Goal: Ask a question: Seek information or help from site administrators or community

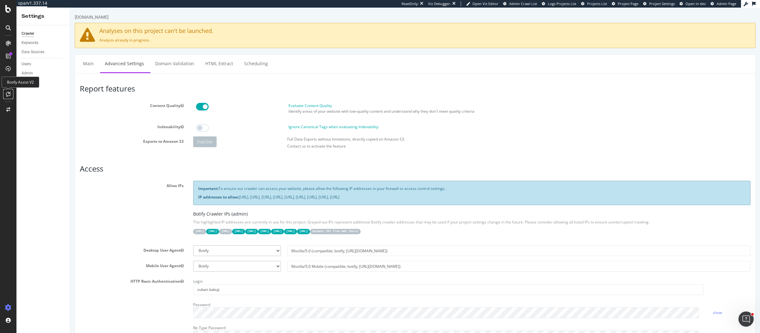
click at [9, 93] on icon at bounding box center [8, 94] width 5 height 5
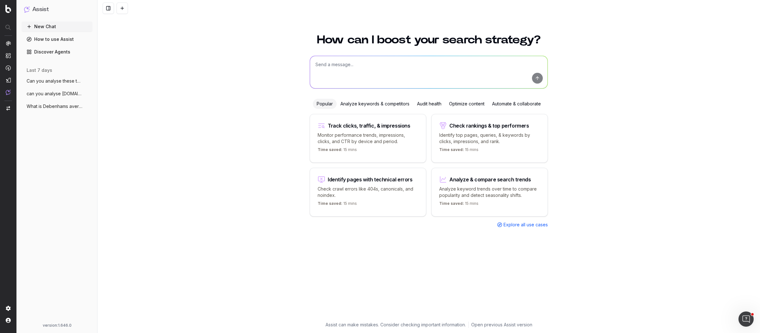
click at [590, 182] on div "How can I boost your search strategy? Popular Analyze keywords & competitors Au…" at bounding box center [429, 180] width 663 height 307
click at [420, 61] on textarea at bounding box center [429, 72] width 238 height 32
click at [65, 80] on span "Can you analyse these two pages and iden" at bounding box center [55, 81] width 56 height 6
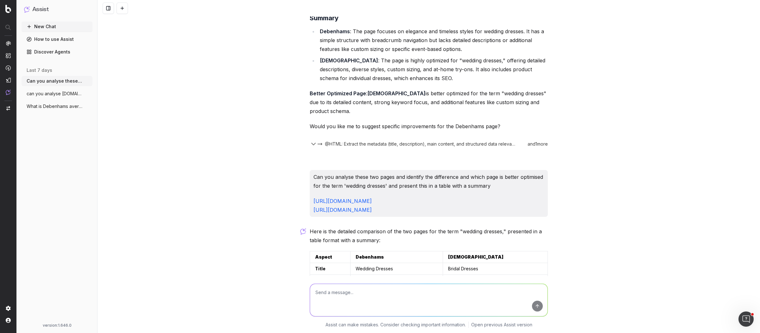
scroll to position [2164, 0]
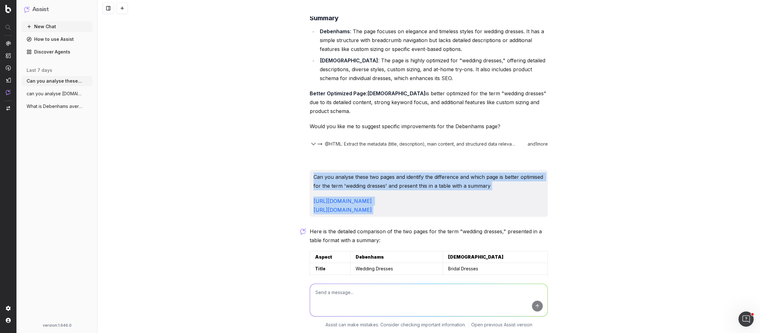
drag, startPoint x: 450, startPoint y: 176, endPoint x: 312, endPoint y: 144, distance: 141.6
click at [312, 170] on div "Can you analyse these two pages and identify the difference and which page is b…" at bounding box center [429, 193] width 238 height 47
copy div "Can you analyse these two pages and identify the difference and which page is b…"
click at [36, 29] on button "New Chat" at bounding box center [57, 27] width 71 height 10
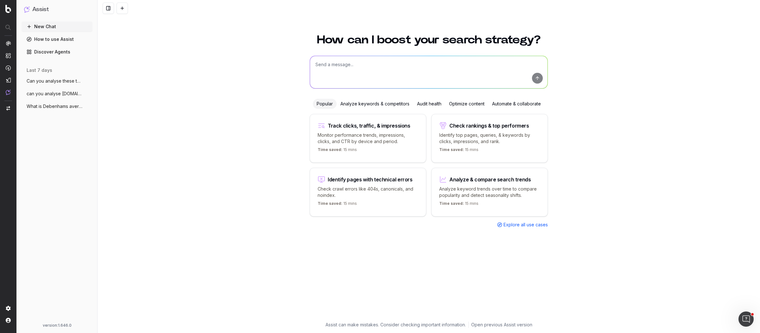
click at [373, 64] on textarea at bounding box center [429, 72] width 238 height 32
paste textarea "Can you analyse these two pages and identify the difference and which page is b…"
type textarea "Can you analyse these two pages and identify the difference and which page is b…"
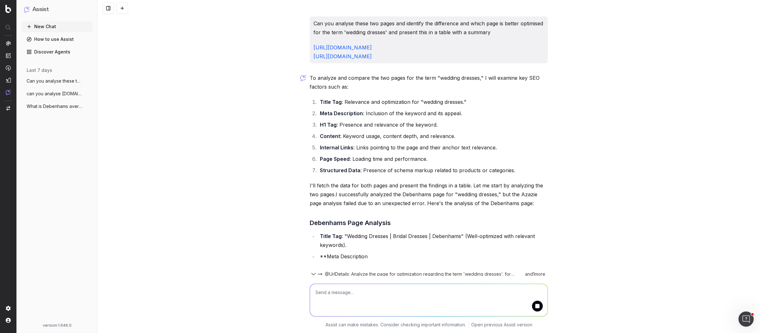
scroll to position [2, 0]
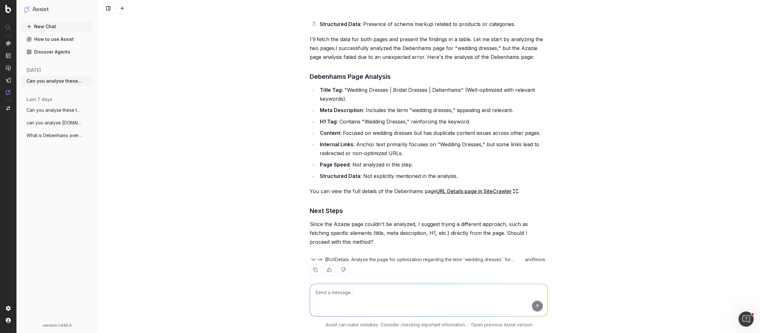
scroll to position [156, 0]
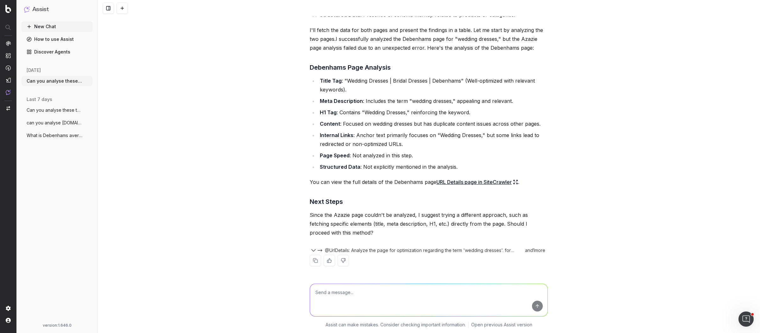
click at [537, 248] on div "and 1 more" at bounding box center [535, 250] width 26 height 6
click at [317, 249] on button "@UrlDetails: Analyze the page for optimization regarding the term 'wedding dres…" at bounding box center [419, 250] width 205 height 6
click at [362, 249] on span "@UrlDetails: Analyze the page for optimization regarding the term 'wedding dres…" at bounding box center [420, 250] width 190 height 6
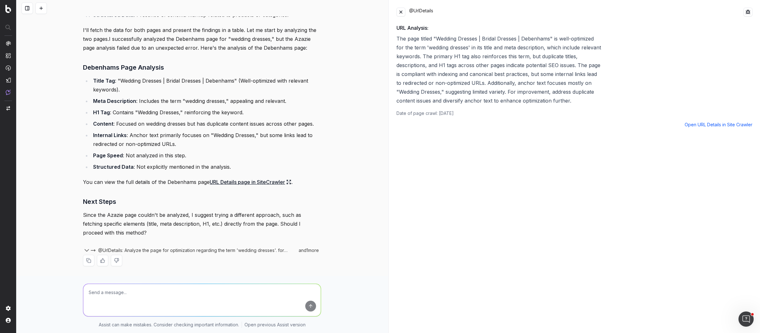
click at [401, 11] on button at bounding box center [401, 12] width 9 height 9
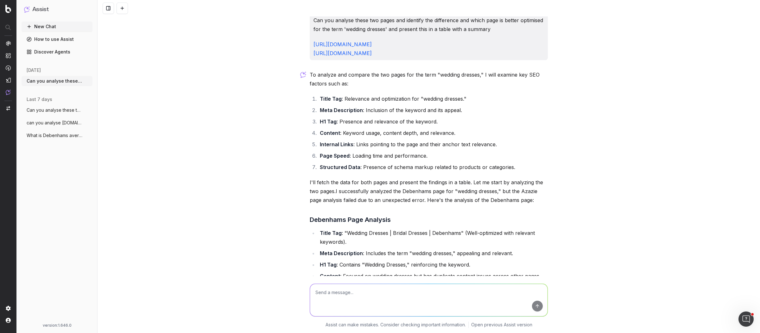
scroll to position [0, 0]
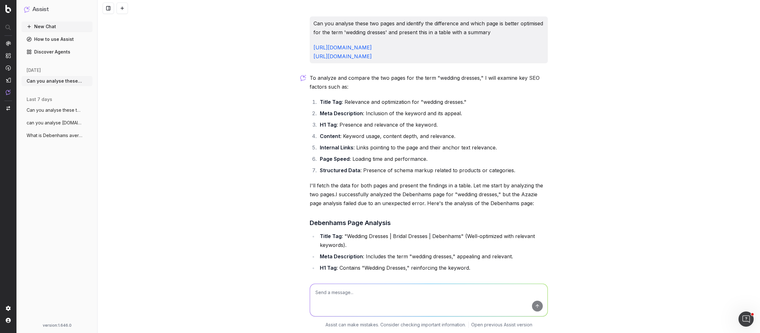
click at [52, 108] on span "Can you analyse these two pages and iden" at bounding box center [55, 110] width 56 height 6
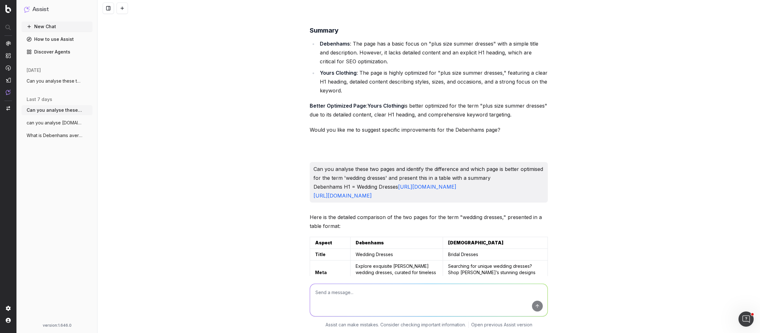
scroll to position [1749, 0]
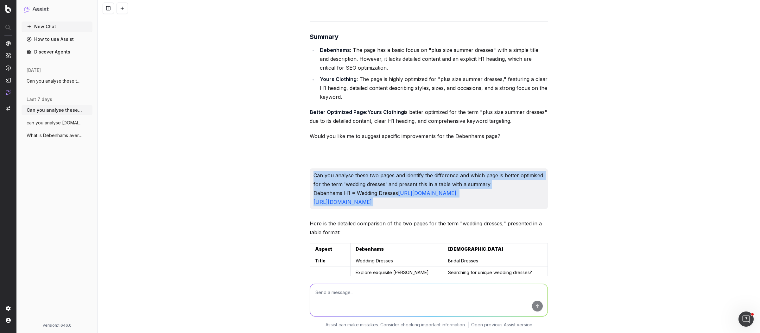
drag, startPoint x: 449, startPoint y: 162, endPoint x: 312, endPoint y: 127, distance: 141.2
click at [314, 171] on p "Can you analyse these two pages and identify the difference and which page is b…" at bounding box center [429, 188] width 231 height 35
copy p "Can you analyse these two pages and identify the difference and which page is b…"
click at [52, 82] on span "Can you analyse these two pages and iden" at bounding box center [55, 81] width 56 height 6
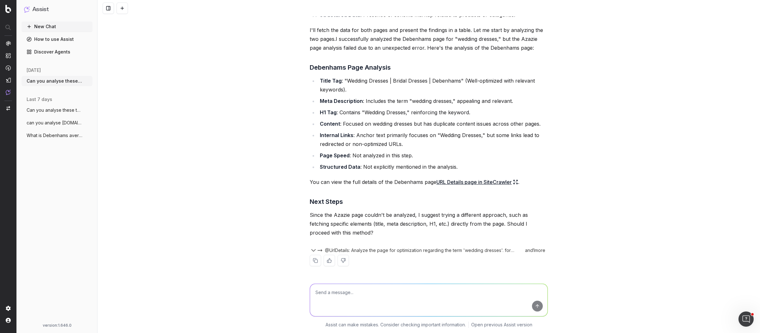
paste textarea "Can you analyse these two pages and identify the difference and which page is b…"
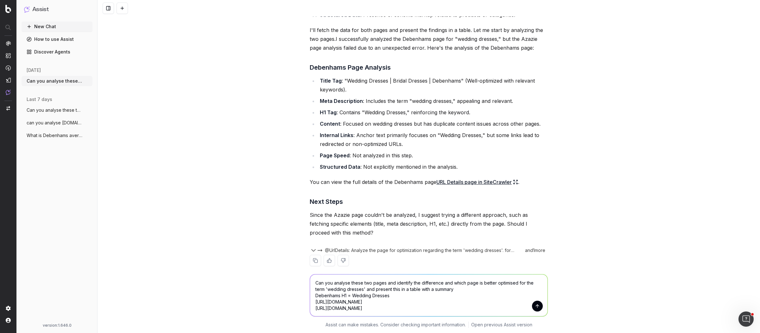
type textarea "Can you analyse these two pages and identify the difference and which page is b…"
click at [534, 304] on button "submit" at bounding box center [537, 306] width 11 height 11
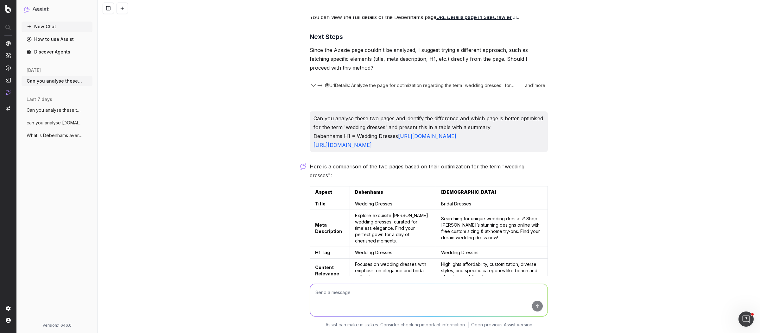
scroll to position [311, 0]
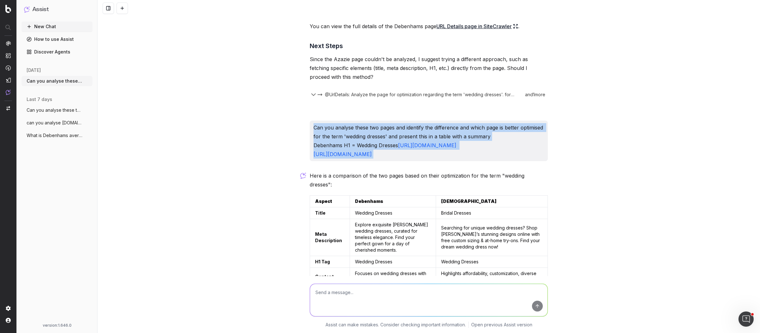
drag, startPoint x: 431, startPoint y: 163, endPoint x: 309, endPoint y: 129, distance: 126.1
click at [310, 129] on div "Can you analyse these two pages and identify the difference and which page is b…" at bounding box center [429, 141] width 238 height 41
copy p "Can you analyse these two pages and identify the difference and which page is b…"
click at [60, 27] on button "New Chat" at bounding box center [57, 27] width 71 height 10
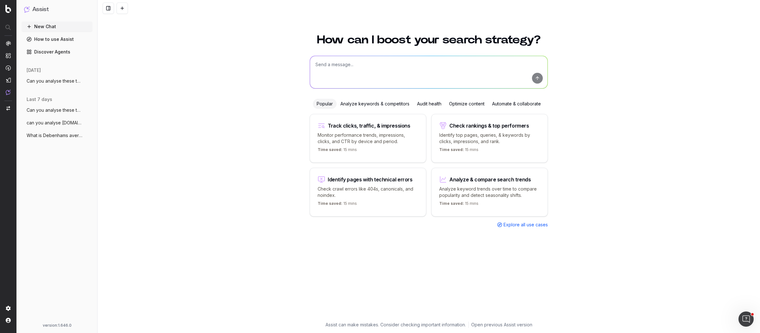
paste textarea "Can you analyse these two pages and identify the difference and which page is b…"
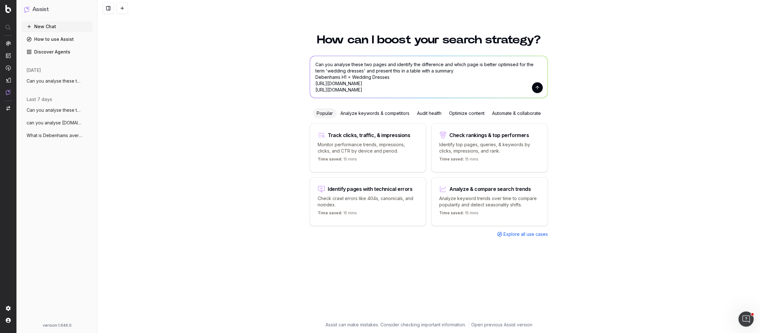
type textarea "Can you analyse these two pages and identify the difference and which page is b…"
click at [541, 87] on button "submit" at bounding box center [537, 87] width 11 height 11
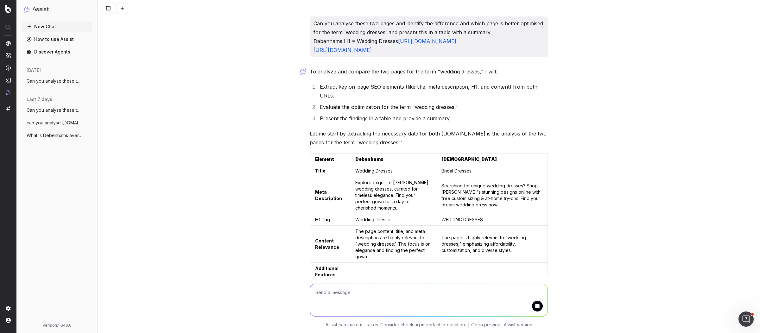
scroll to position [5, 0]
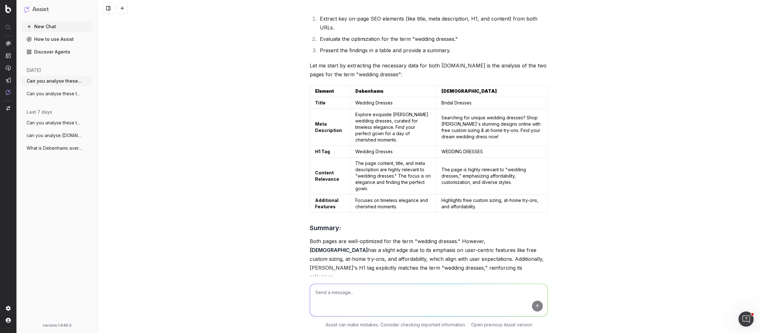
scroll to position [114, 0]
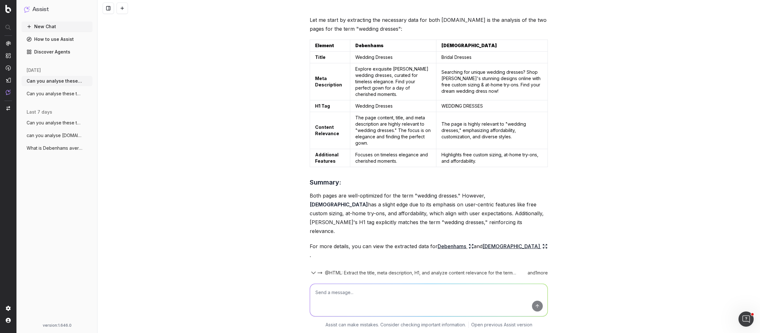
click at [90, 94] on icon "button" at bounding box center [88, 93] width 5 height 5
click at [110, 94] on div "Delete" at bounding box center [113, 94] width 40 height 10
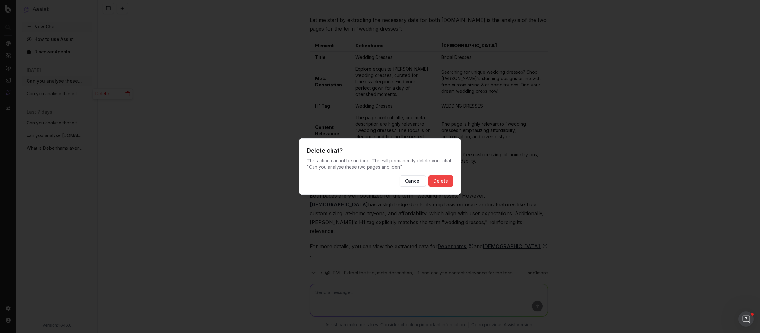
click at [438, 178] on button "Delete" at bounding box center [441, 181] width 25 height 11
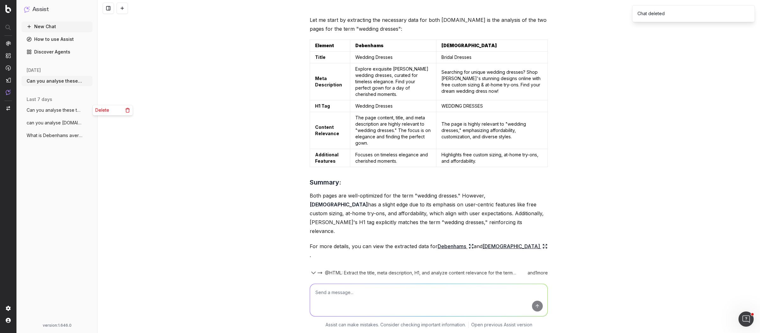
click at [88, 110] on circle "button" at bounding box center [88, 110] width 0 height 0
click at [129, 110] on icon at bounding box center [127, 110] width 5 height 5
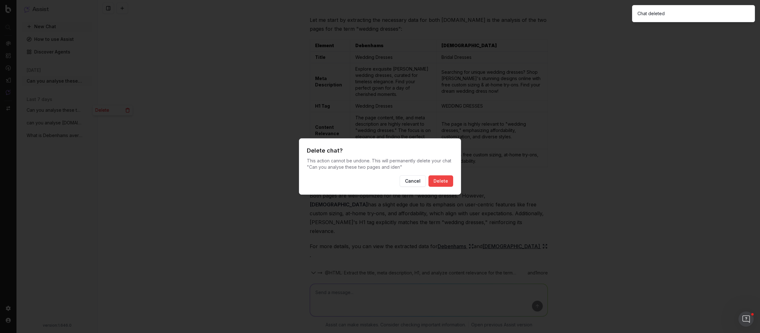
click at [445, 181] on button "Delete" at bounding box center [441, 181] width 25 height 11
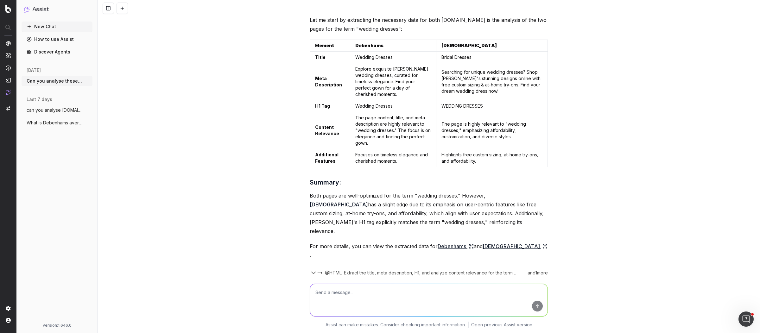
click at [66, 28] on button "New Chat" at bounding box center [57, 27] width 71 height 10
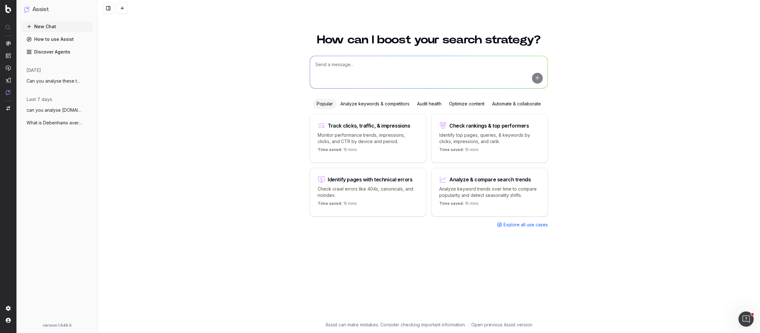
click at [475, 69] on textarea at bounding box center [429, 72] width 238 height 32
paste textarea "https://www.prettylittlething.com/"
paste textarea "https://www.asos.com/"
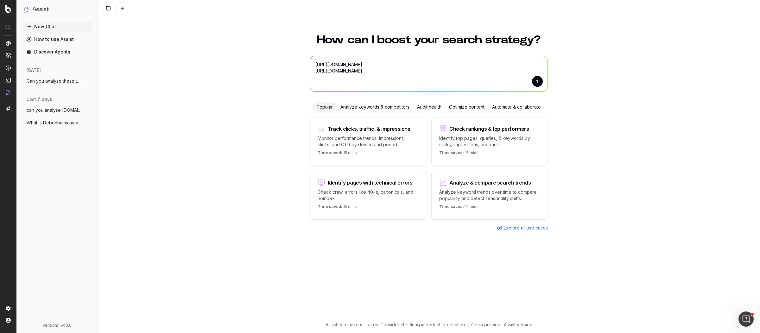
drag, startPoint x: 377, startPoint y: 73, endPoint x: 272, endPoint y: 53, distance: 106.7
click at [272, 53] on div "How can I boost your search strategy? https://www.prettylittlething.com/ https:…" at bounding box center [429, 180] width 663 height 307
paste textarea "debenham"
paste textarea "https://www.next.co.uk/"
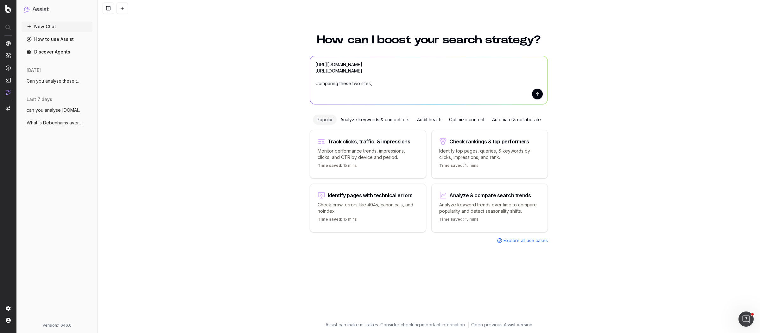
paste textarea "Do they have clean URL structures and logical site architecture?"
type textarea "https://www.debenhams.com/ https://www.next.co.uk/ Comparing these two sites, D…"
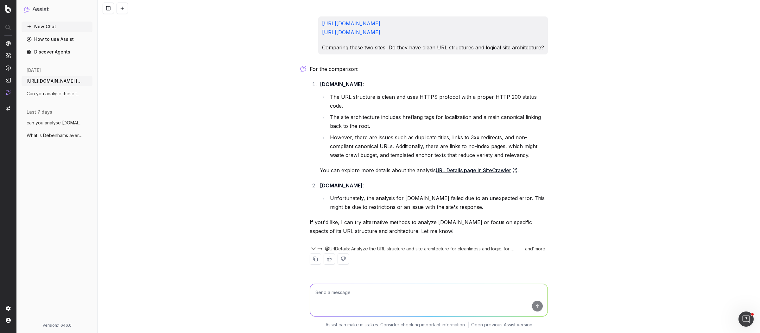
click at [390, 219] on p "If you'd like, I can try alternative methods to analyze Next.co.uk or focus on …" at bounding box center [429, 227] width 238 height 18
click at [378, 297] on textarea at bounding box center [429, 300] width 238 height 32
type textarea "try alternative methods"
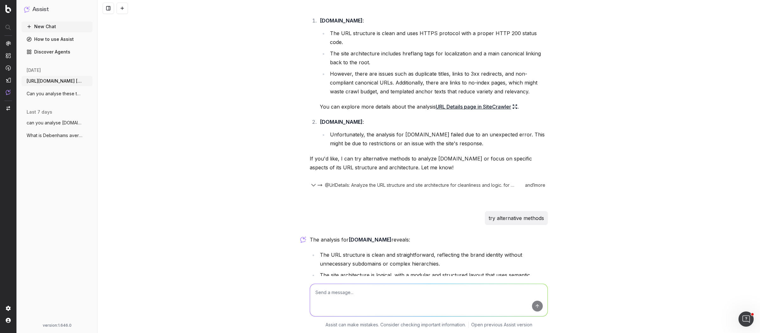
scroll to position [159, 0]
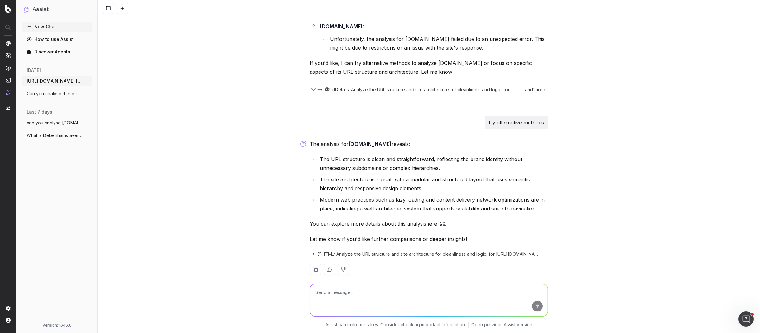
click at [430, 299] on textarea at bounding box center [429, 300] width 238 height 32
paste textarea "How do they handle canonicalization and duplicate content?"
drag, startPoint x: 376, startPoint y: 294, endPoint x: 350, endPoint y: 294, distance: 25.7
click at [350, 294] on textarea "How do the sites How do they handle canonicalization and duplicate content?" at bounding box center [429, 300] width 238 height 32
click at [460, 294] on textarea "How do the sites handle canonicalization and duplicate content?" at bounding box center [429, 300] width 238 height 32
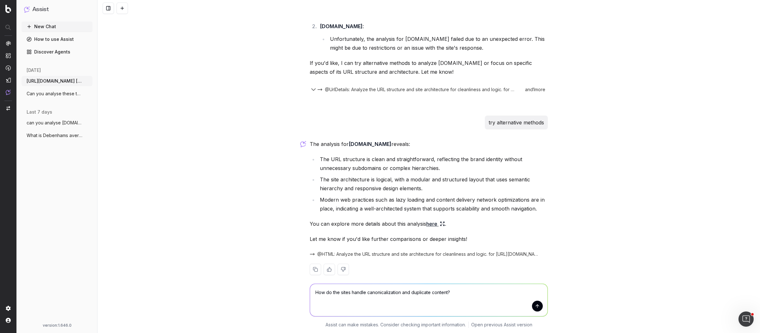
click at [445, 293] on textarea "How do the sites handle canonicalization and duplicate content?" at bounding box center [429, 300] width 238 height 32
type textarea "How do the sites handle canonicalization and duplicate content compared to each…"
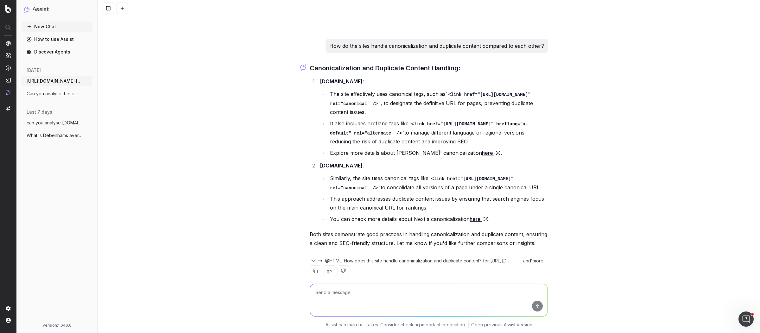
scroll to position [406, 0]
click at [442, 294] on textarea at bounding box center [429, 300] width 238 height 32
type textarea "What structured data is being used across each site? please present this as a t…"
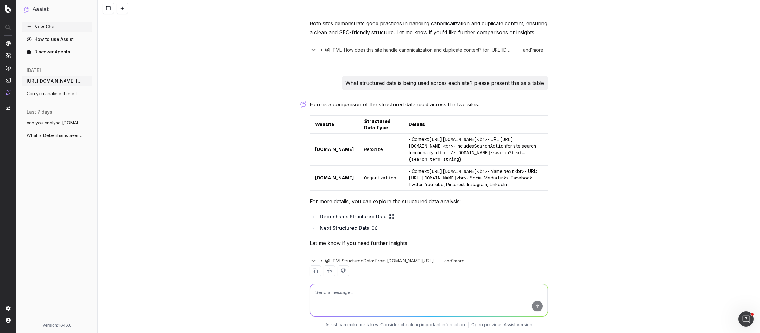
scroll to position [621, 0]
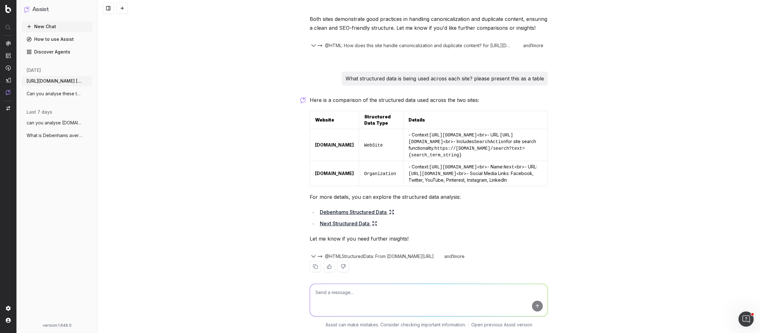
click at [349, 208] on link "Debenhams Structured Data" at bounding box center [357, 212] width 74 height 9
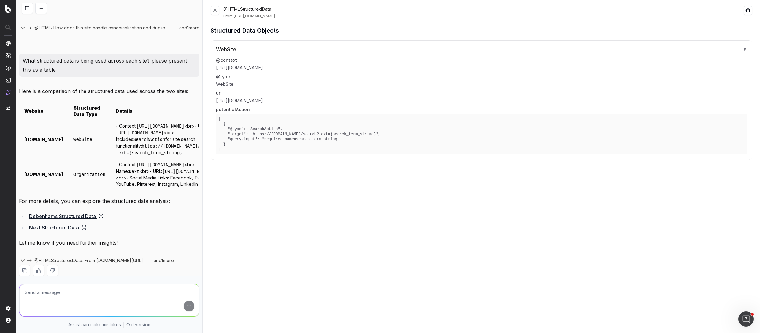
scroll to position [0, 0]
click at [215, 9] on button at bounding box center [215, 12] width 9 height 9
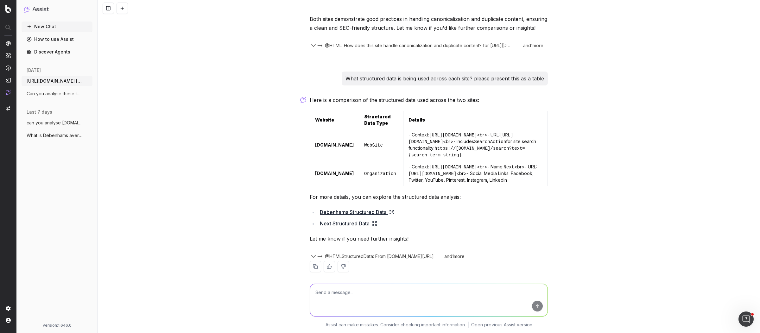
click at [360, 289] on textarea at bounding box center [429, 300] width 238 height 32
type textarea "is this all the structure data being used?"
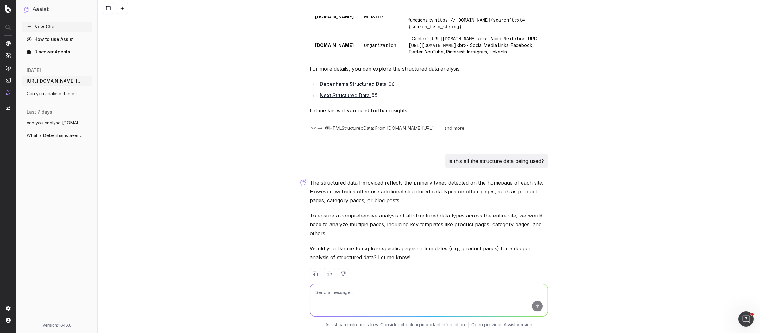
scroll to position [757, 0]
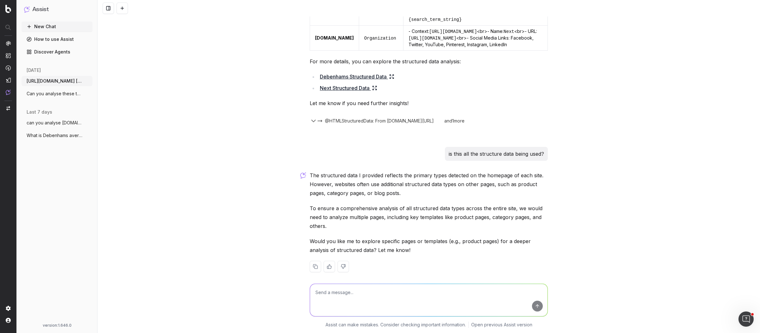
click at [398, 292] on textarea at bounding box center [429, 300] width 238 height 32
type textarea "analyse the category and product pages"
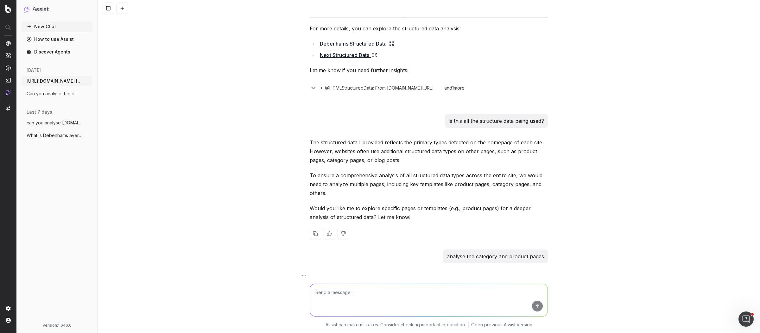
scroll to position [971, 0]
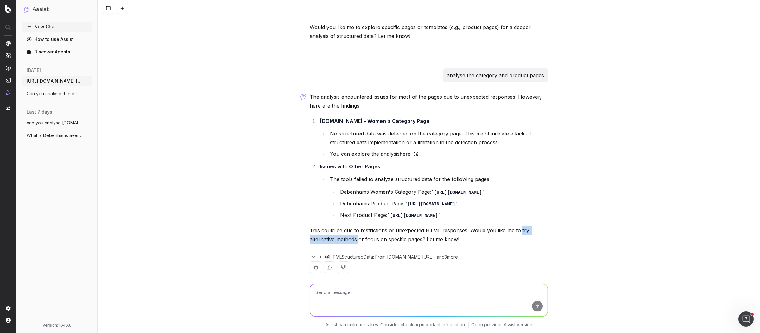
drag, startPoint x: 516, startPoint y: 224, endPoint x: 355, endPoint y: 234, distance: 161.6
click at [355, 234] on p "This could be due to restrictions or unexpected HTML responses. Would you like …" at bounding box center [429, 235] width 238 height 18
copy p "try alternative methods"
paste textarea "try alternative methods"
type textarea "try alternative methods"
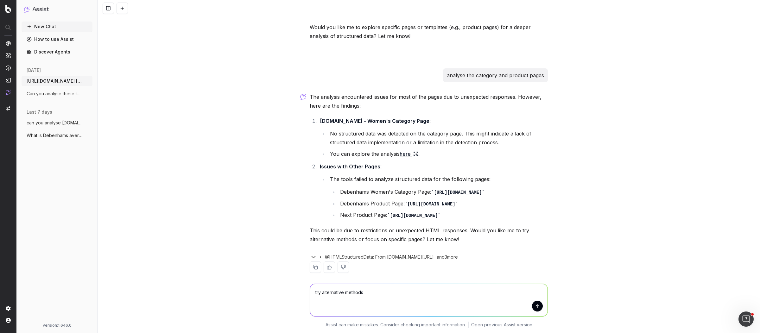
click at [535, 307] on button "submit" at bounding box center [537, 306] width 11 height 11
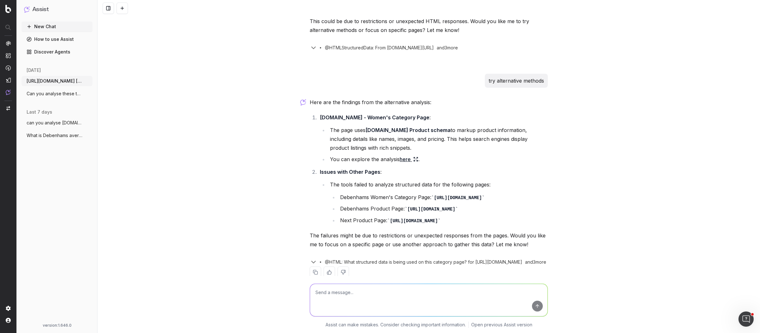
scroll to position [1185, 0]
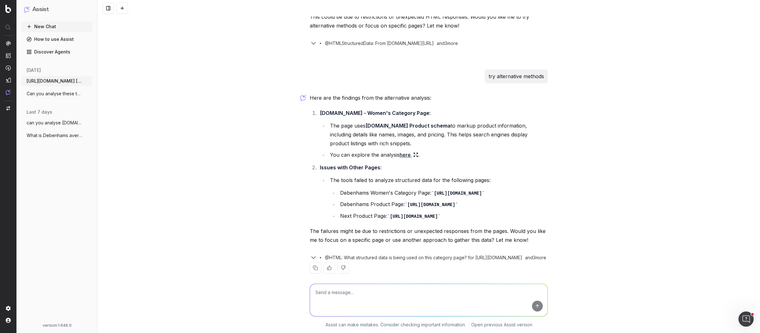
click at [384, 294] on textarea at bounding box center [429, 300] width 238 height 32
click at [451, 298] on textarea "how do the keywords" at bounding box center [429, 300] width 238 height 32
paste textarea "What keywords are they ranking for, and how do these overlap with our target ke…"
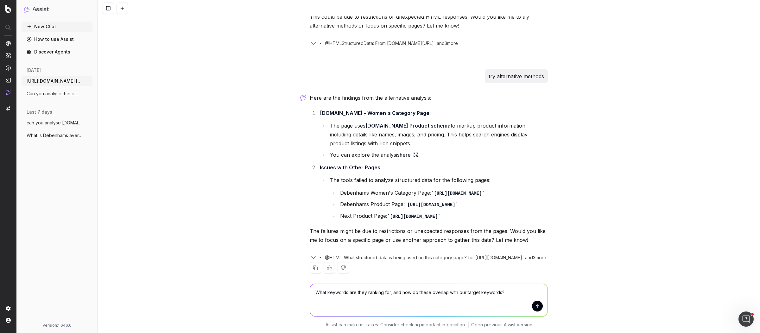
click at [355, 292] on textarea "What keywords are they ranking for, and how do these overlap with our target ke…" at bounding box center [429, 300] width 238 height 32
drag, startPoint x: 506, startPoint y: 294, endPoint x: 454, endPoint y: 294, distance: 52.0
click at [454, 294] on textarea "What keywords are each site ranking for, and how do these overlap with our targ…" at bounding box center [429, 300] width 238 height 32
type textarea "What keywords are each site ranking for, and how do these overlap?"
click at [532, 304] on button "submit" at bounding box center [537, 306] width 11 height 11
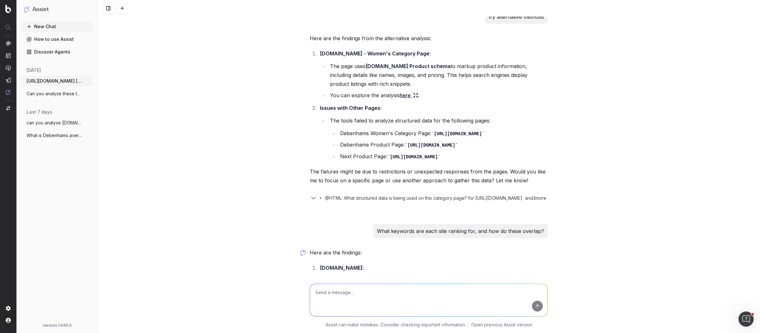
scroll to position [1376, 0]
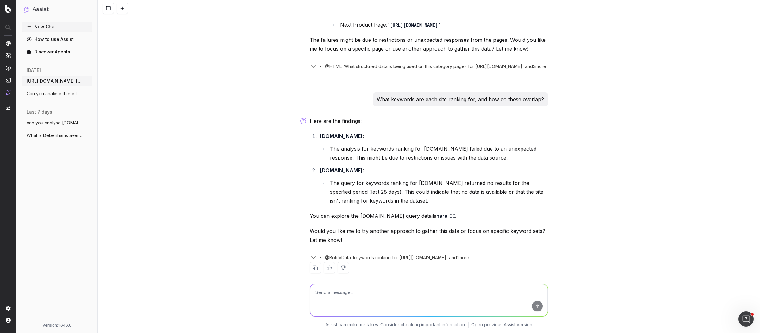
click at [437, 212] on link "here" at bounding box center [446, 216] width 19 height 9
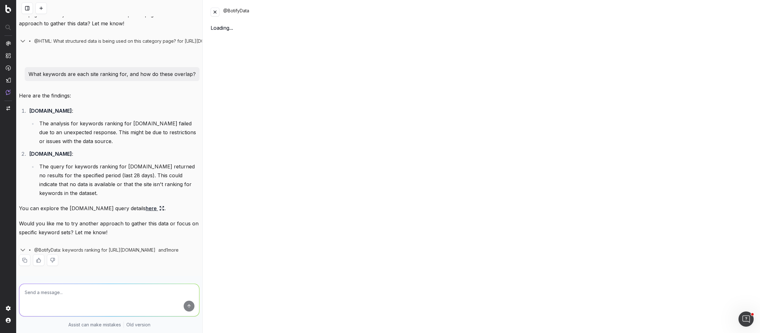
scroll to position [1638, 0]
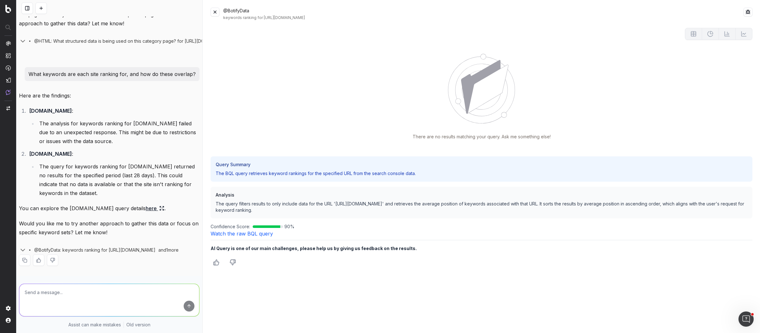
click at [213, 14] on button at bounding box center [215, 12] width 9 height 9
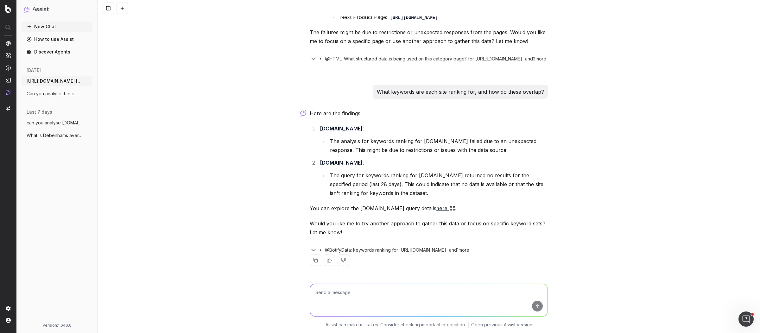
scroll to position [1376, 0]
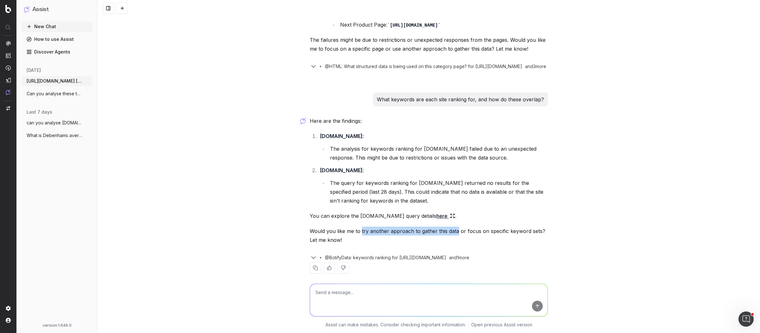
drag, startPoint x: 358, startPoint y: 223, endPoint x: 453, endPoint y: 224, distance: 95.7
click at [453, 227] on p "Would you like me to try another approach to gather this data or focus on speci…" at bounding box center [429, 236] width 238 height 18
copy p "try another approach to gather this data"
paste textarea "try another approach to gather this data"
type textarea "try another approach to gather this data"
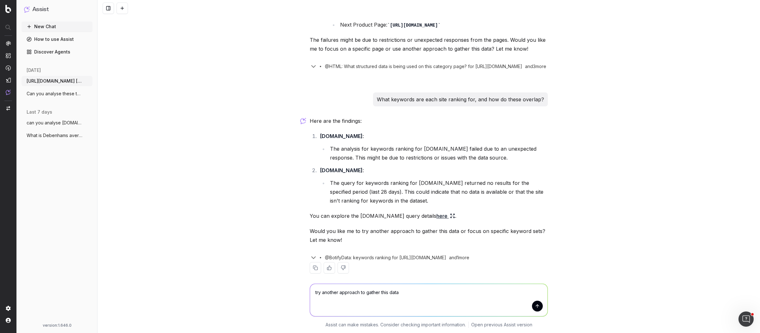
click at [536, 309] on button "submit" at bounding box center [537, 306] width 11 height 11
